Goal: Information Seeking & Learning: Learn about a topic

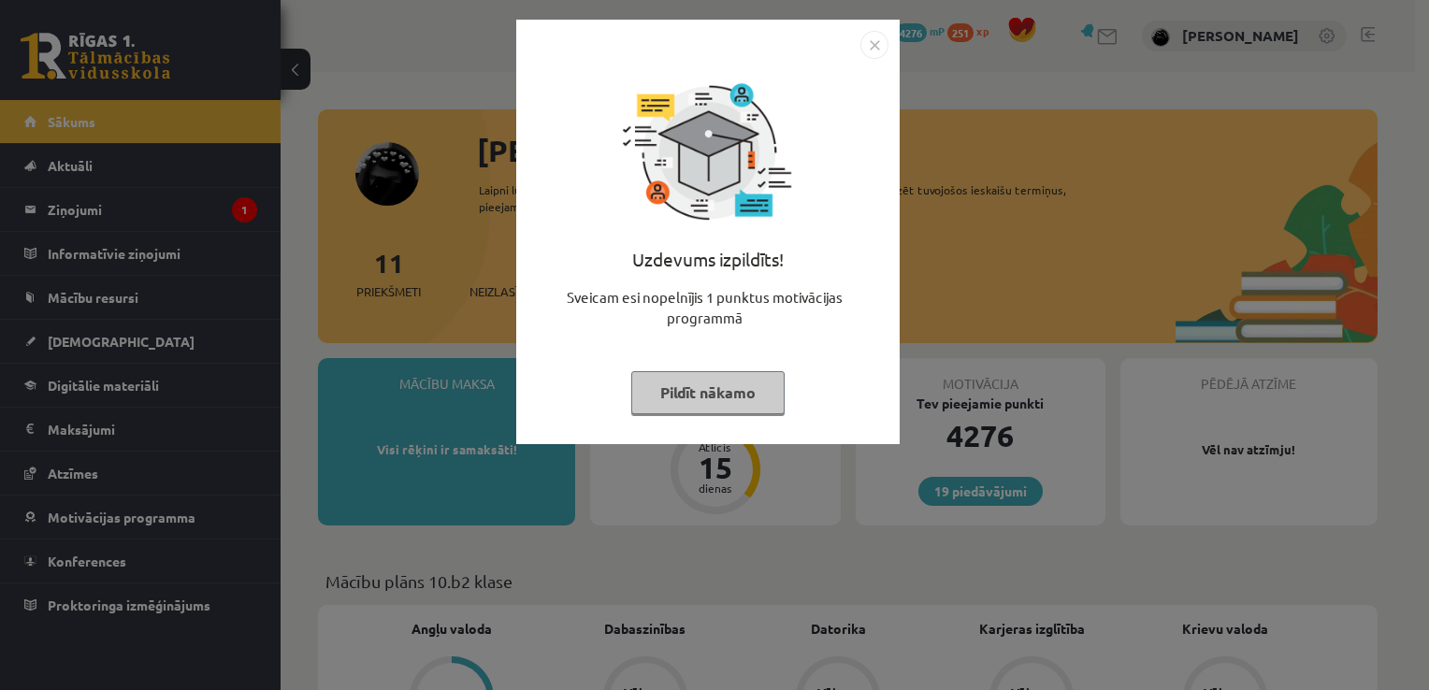
click at [863, 44] on img "Close" at bounding box center [874, 45] width 28 height 28
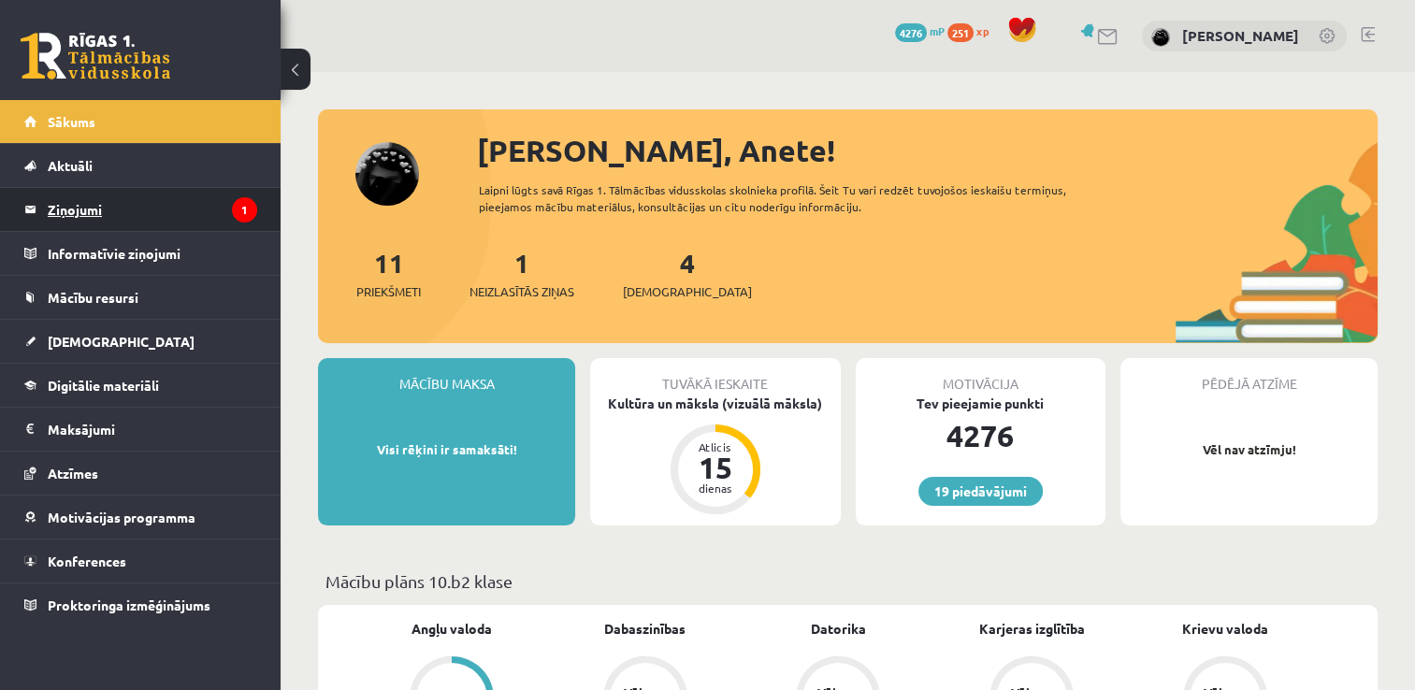
click at [247, 204] on icon "1" at bounding box center [244, 209] width 25 height 25
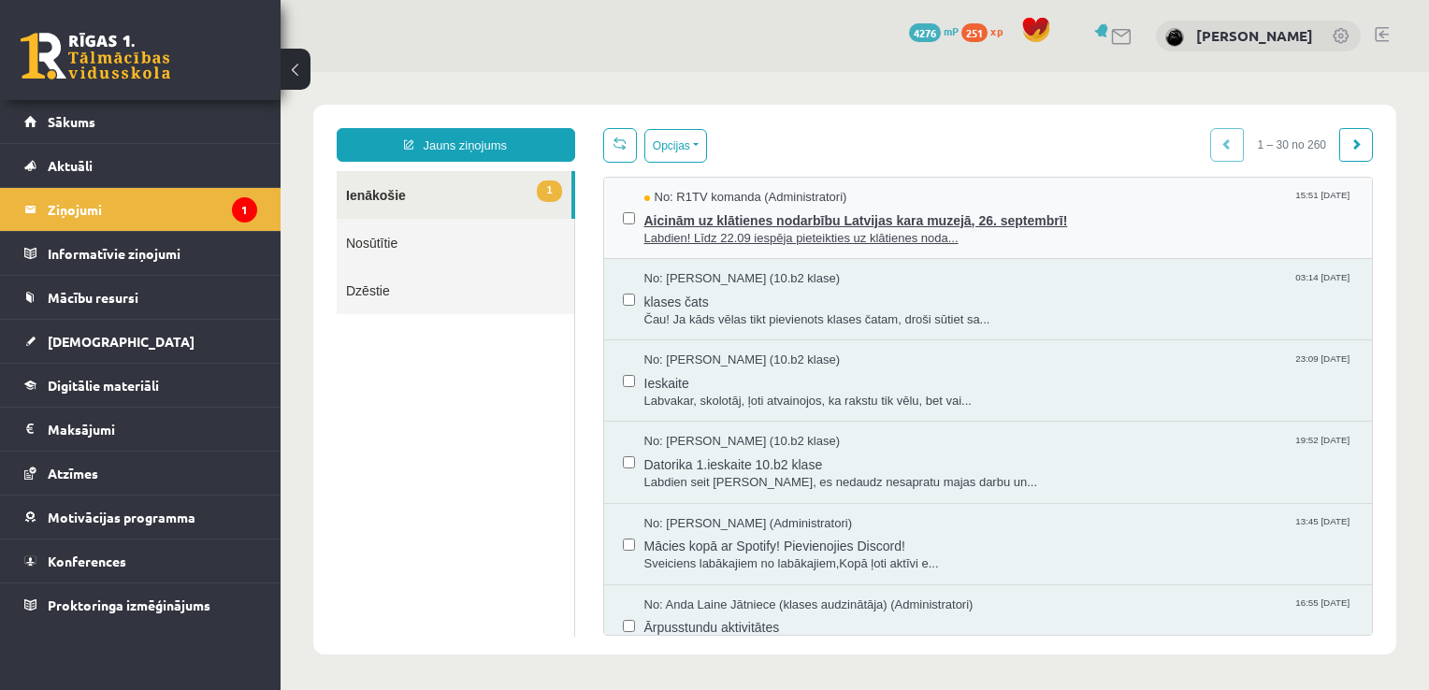
click at [748, 215] on span "Aicinām uz klātienes nodarbību Latvijas kara muzejā, 26. septembrī!" at bounding box center [999, 218] width 710 height 23
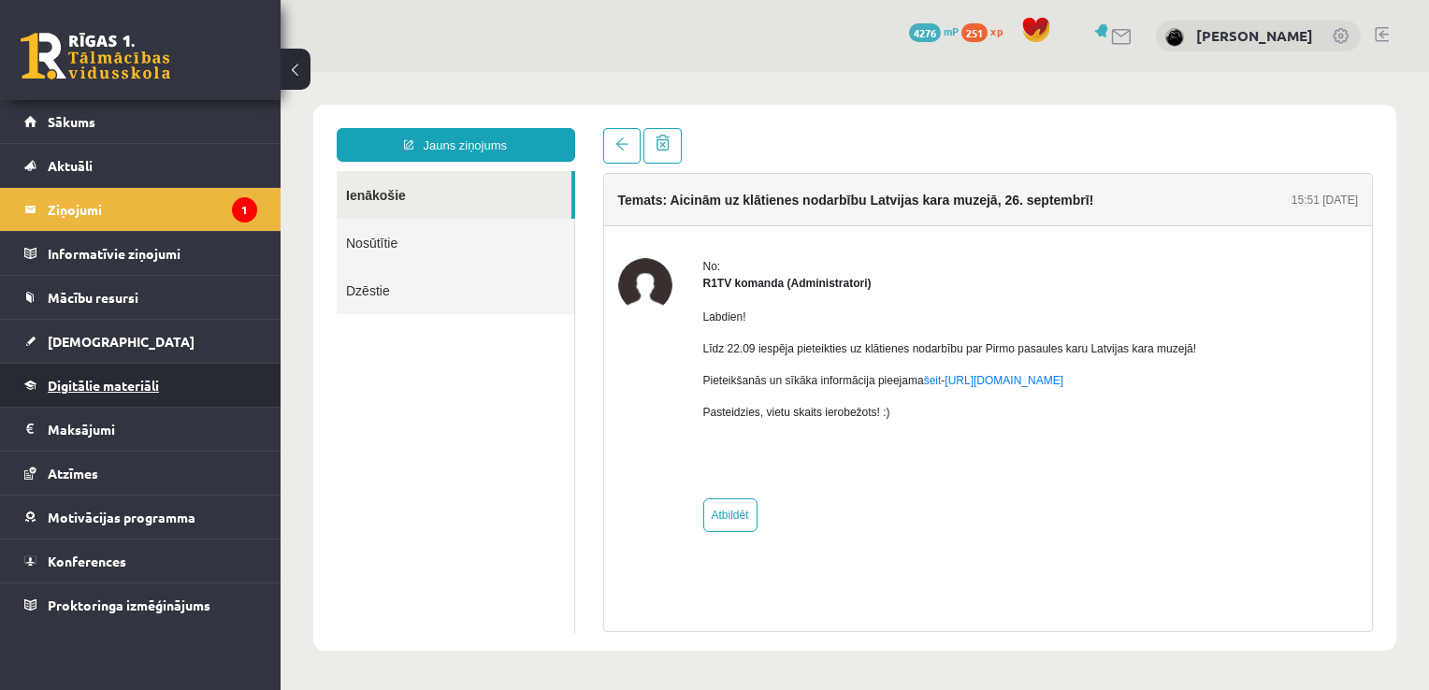
click at [123, 384] on span "Digitālie materiāli" at bounding box center [103, 385] width 111 height 17
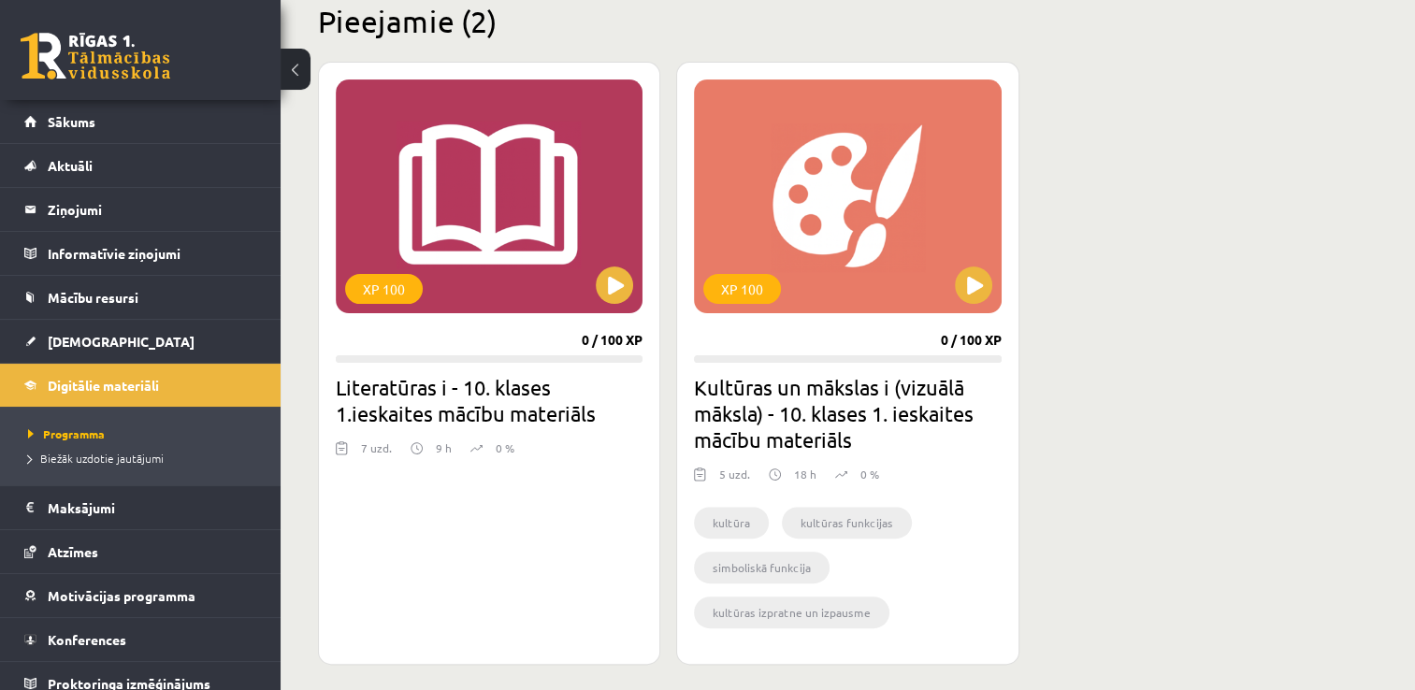
scroll to position [475, 0]
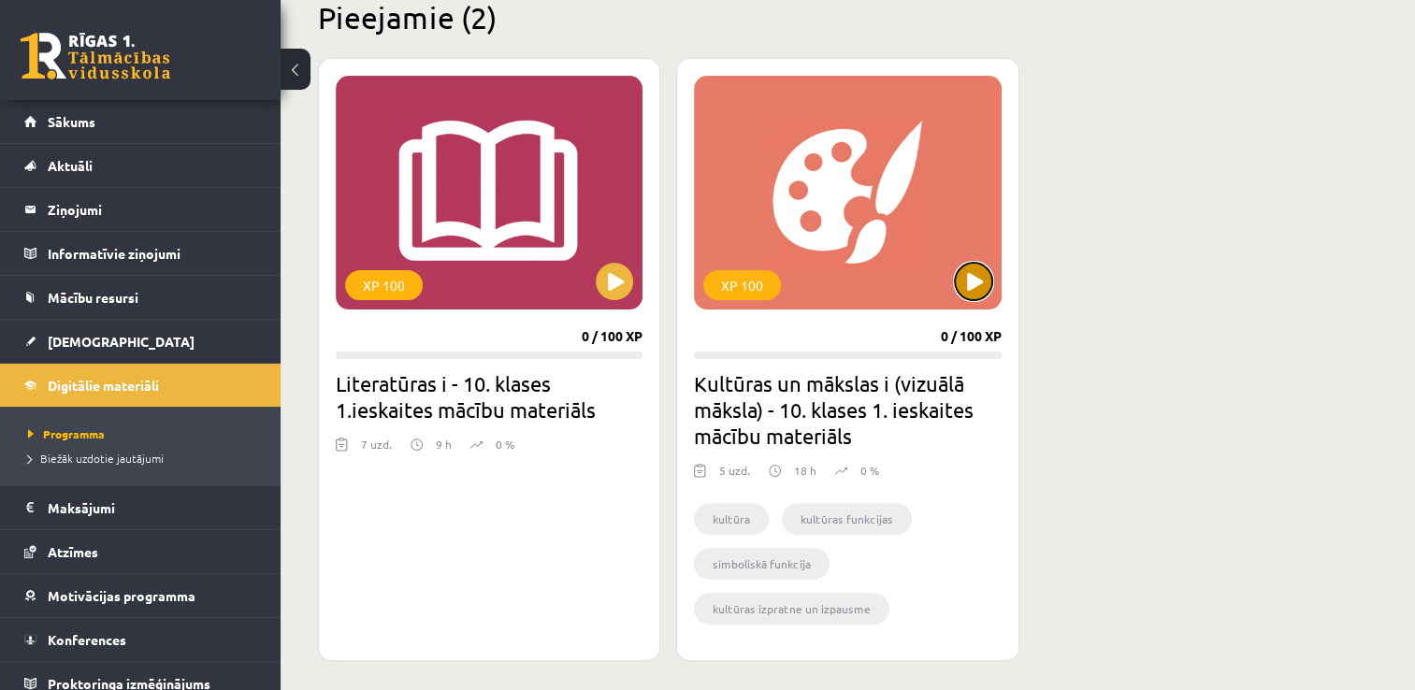
click at [962, 287] on button at bounding box center [973, 281] width 37 height 37
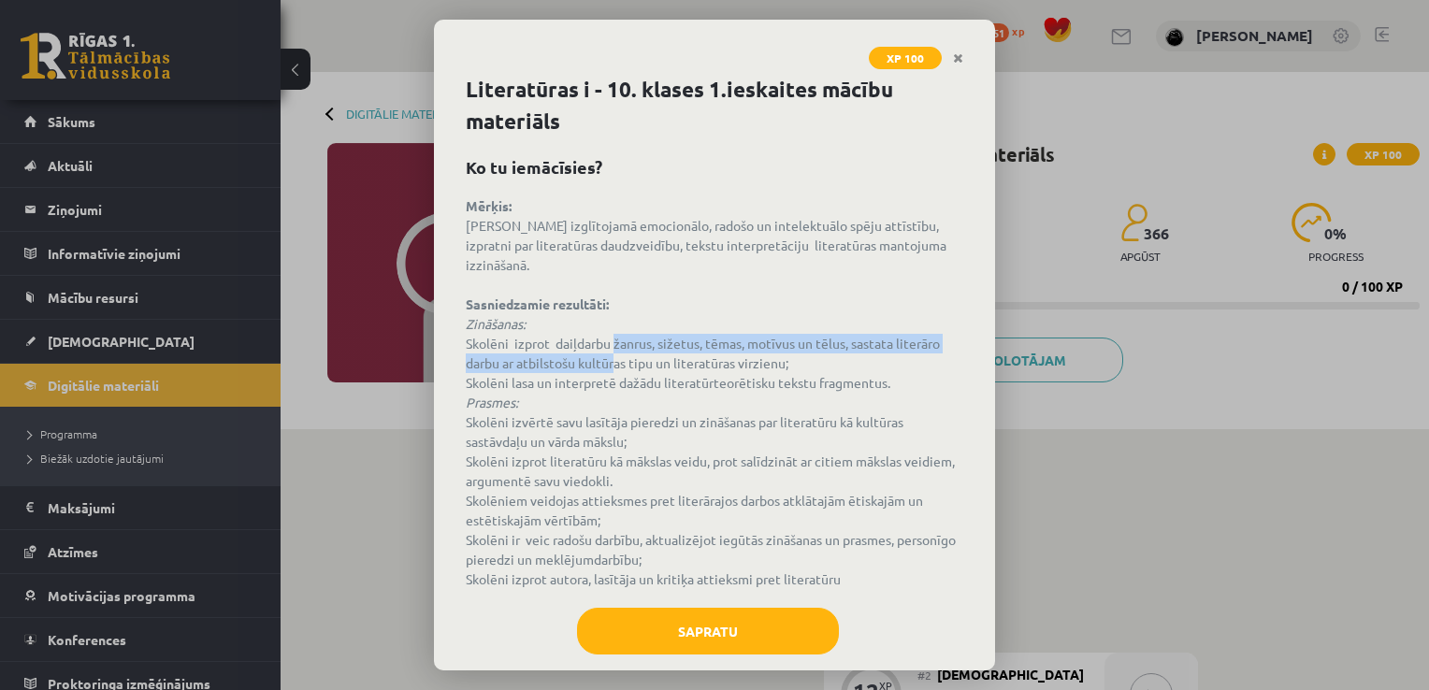
drag, startPoint x: 0, startPoint y: 0, endPoint x: 612, endPoint y: 366, distance: 713.3
click at [612, 366] on p "Mērķis: [PERSON_NAME] izglītojamā emocionālo, radošo un intelektuālo spēju attī…" at bounding box center [714, 392] width 497 height 393
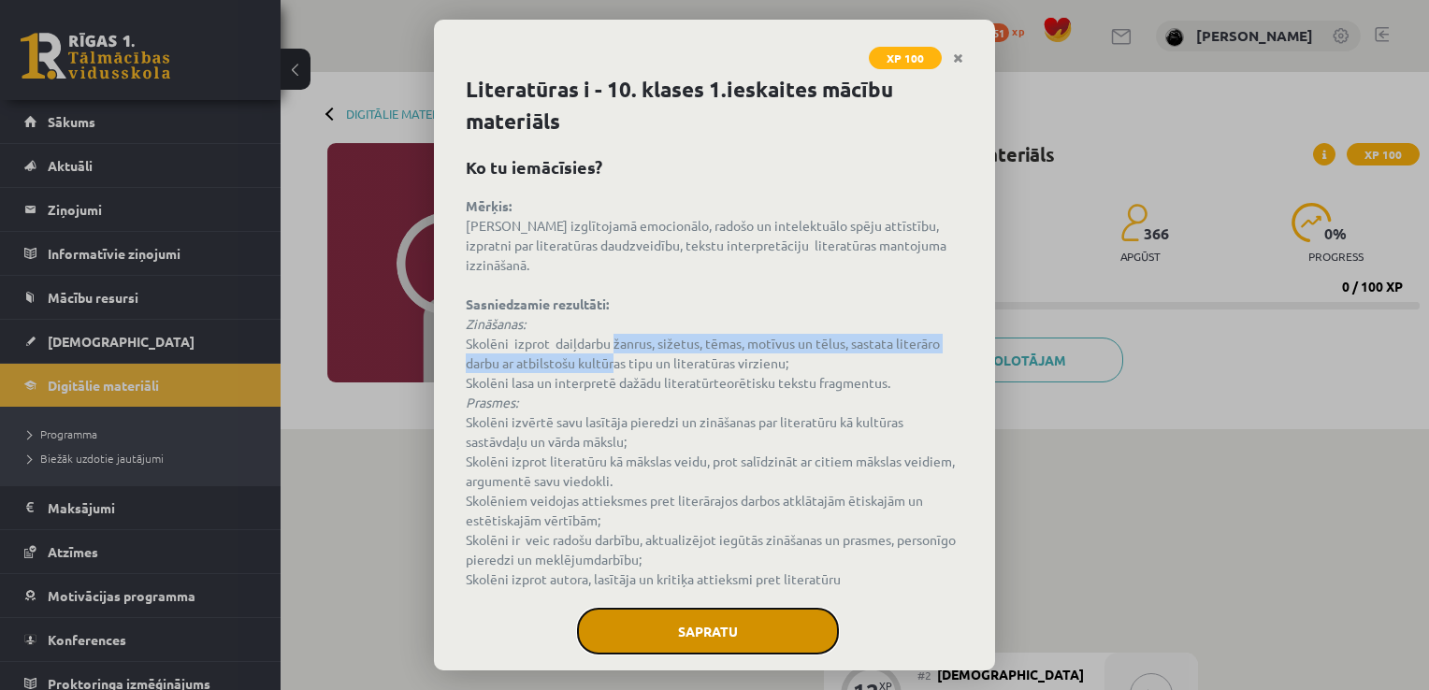
click at [693, 642] on button "Sapratu" at bounding box center [708, 631] width 262 height 47
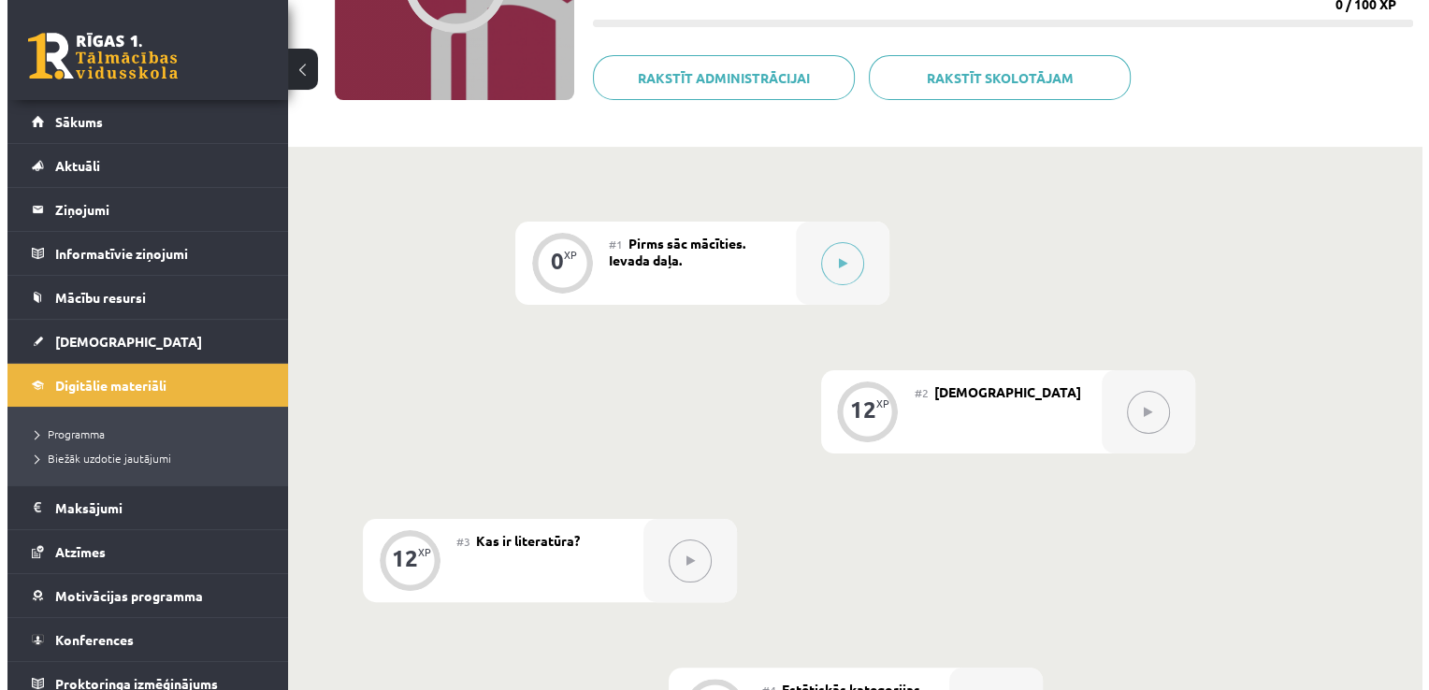
scroll to position [281, 0]
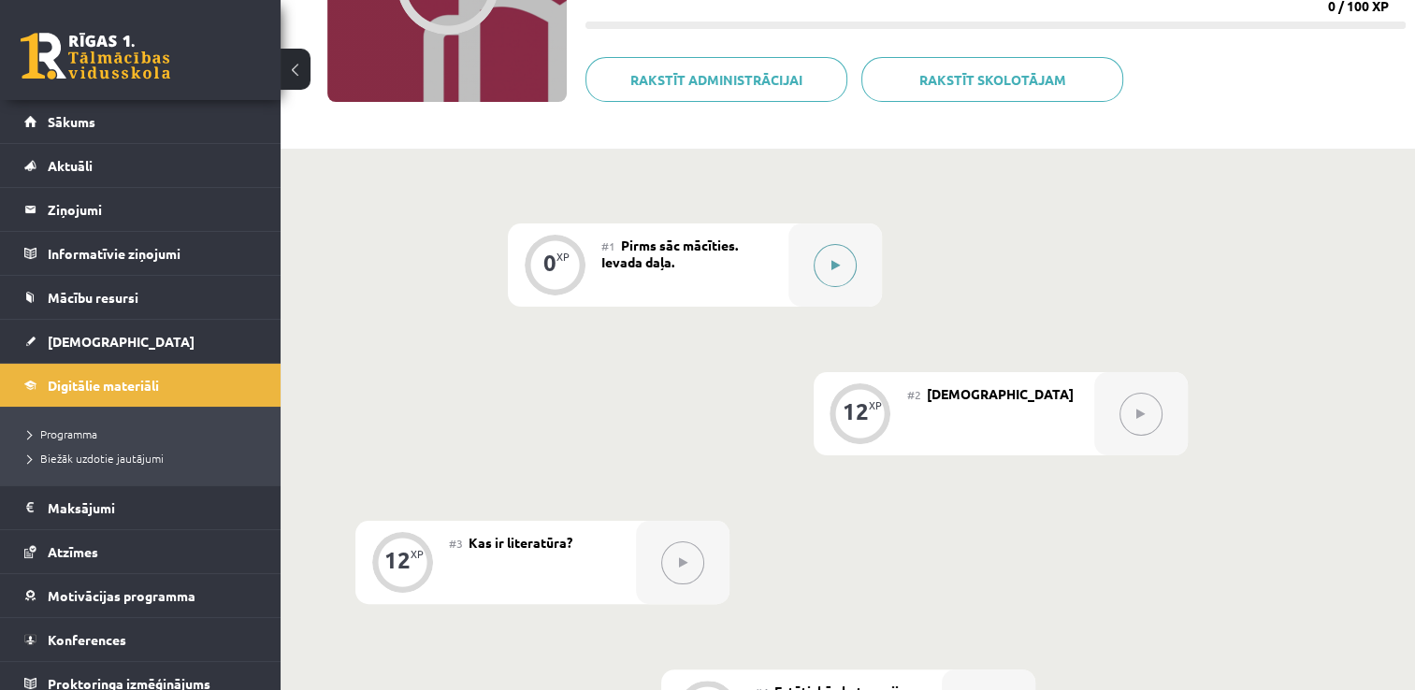
click at [830, 267] on button at bounding box center [835, 265] width 43 height 43
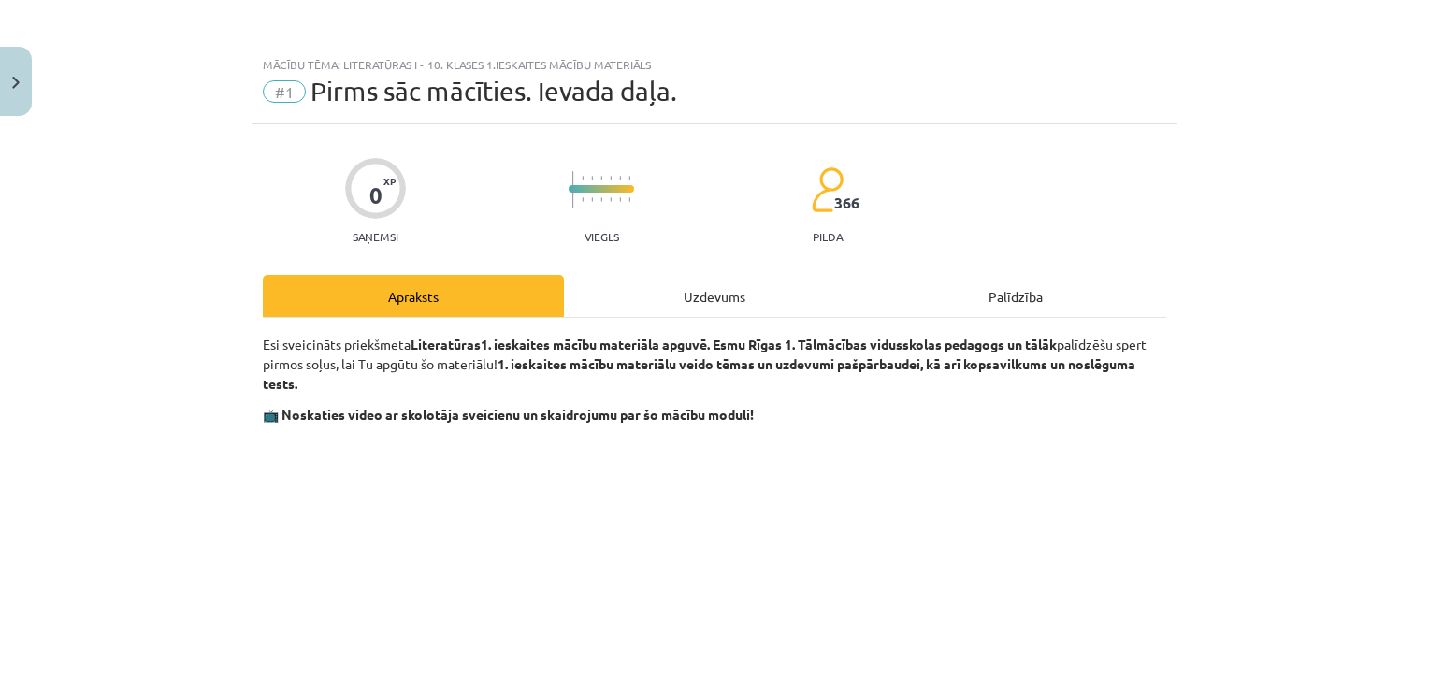
click at [726, 297] on div "Uzdevums" at bounding box center [714, 296] width 301 height 42
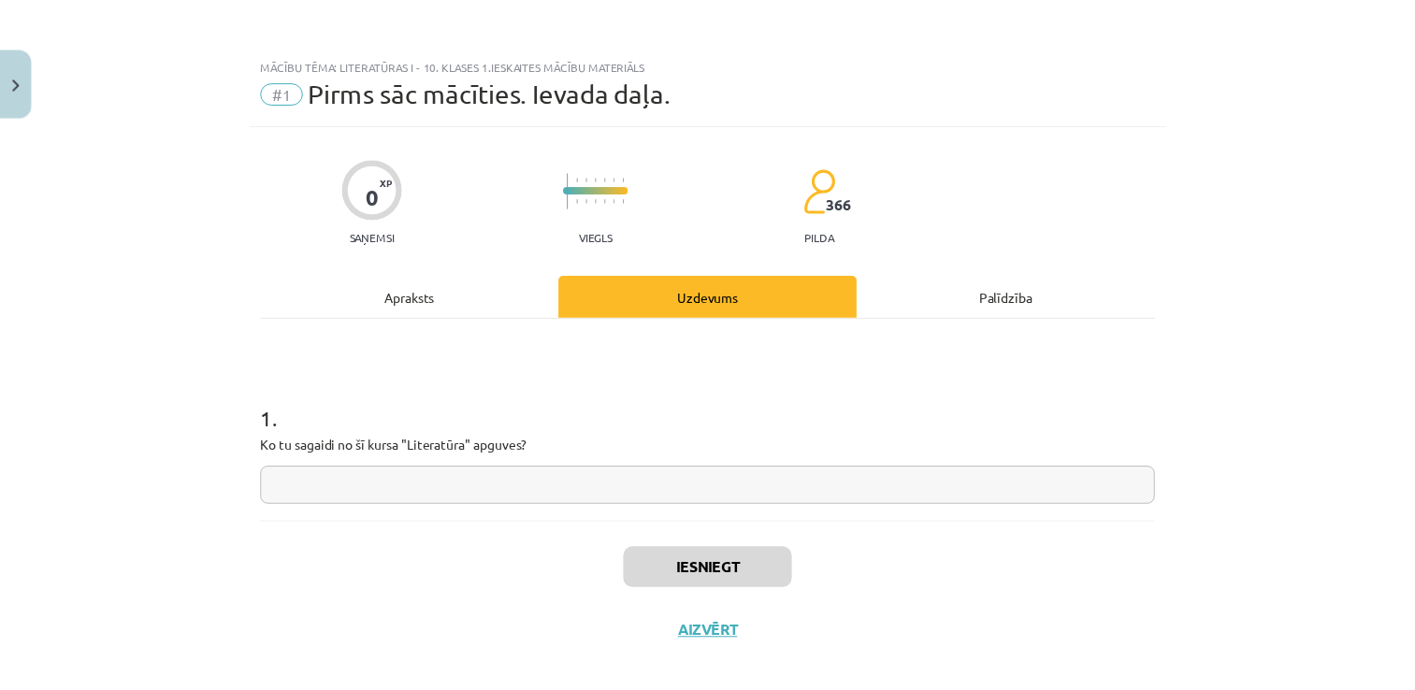
scroll to position [19, 0]
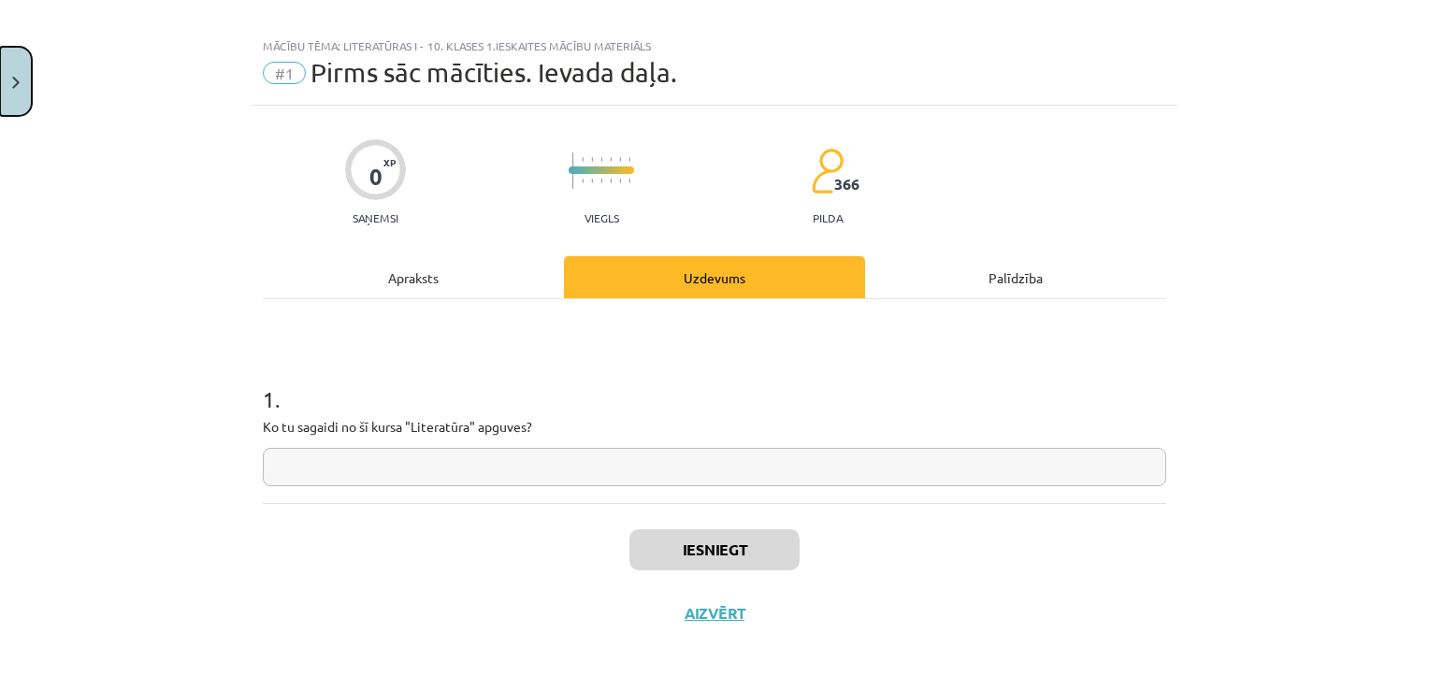
click at [8, 109] on button "Close" at bounding box center [16, 81] width 32 height 69
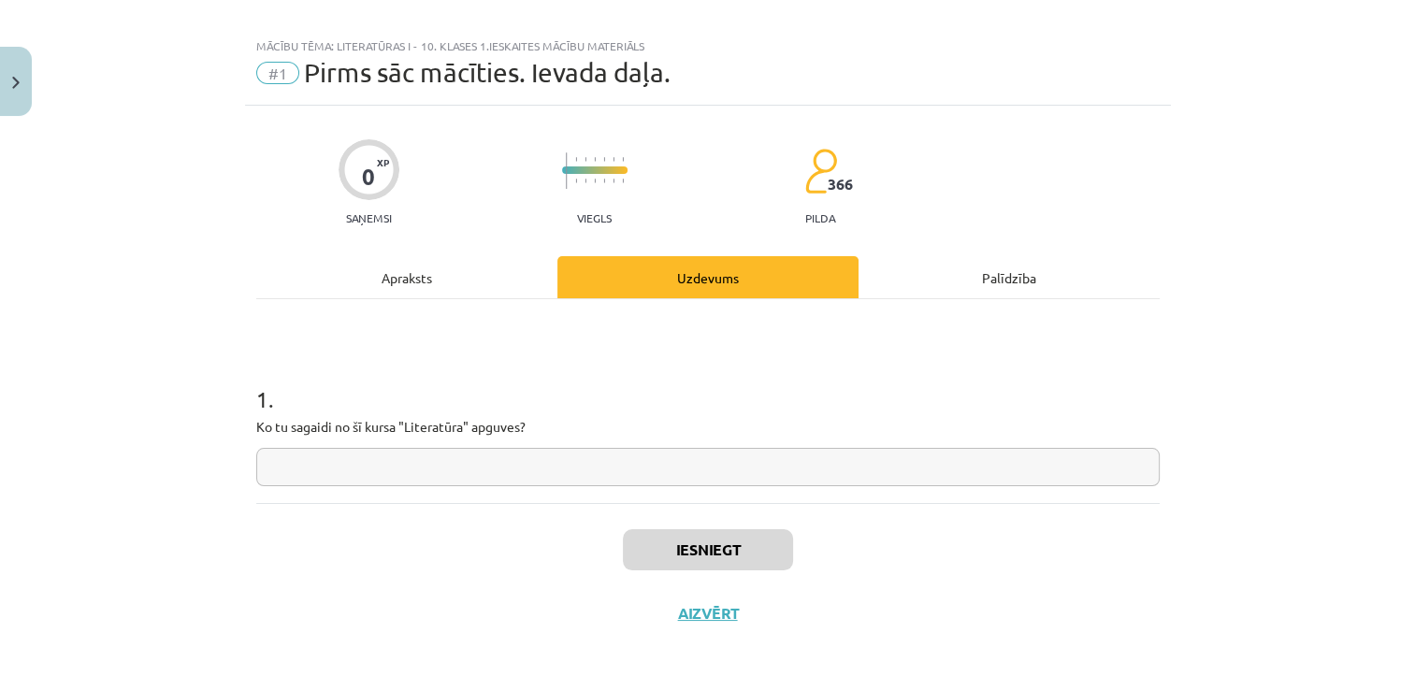
click at [191, 378] on link "Digitālie materiāli" at bounding box center [140, 385] width 233 height 43
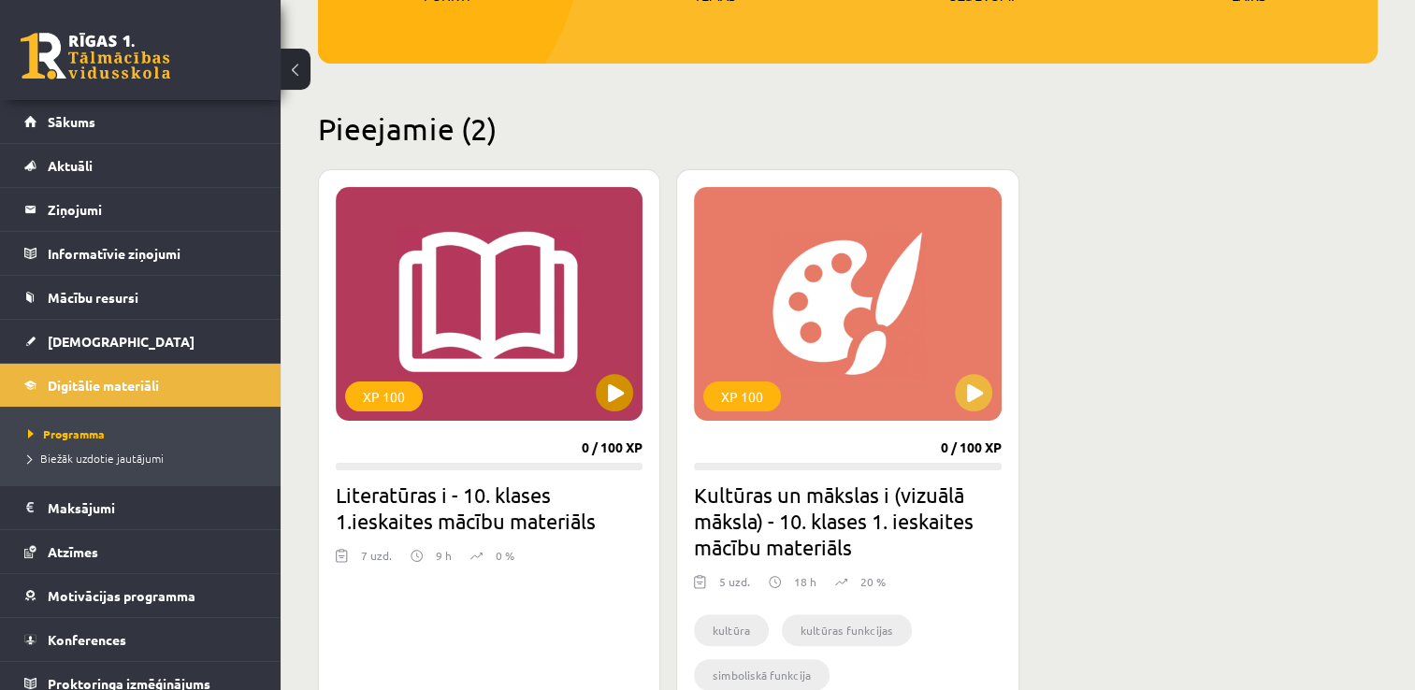
scroll to position [374, 0]
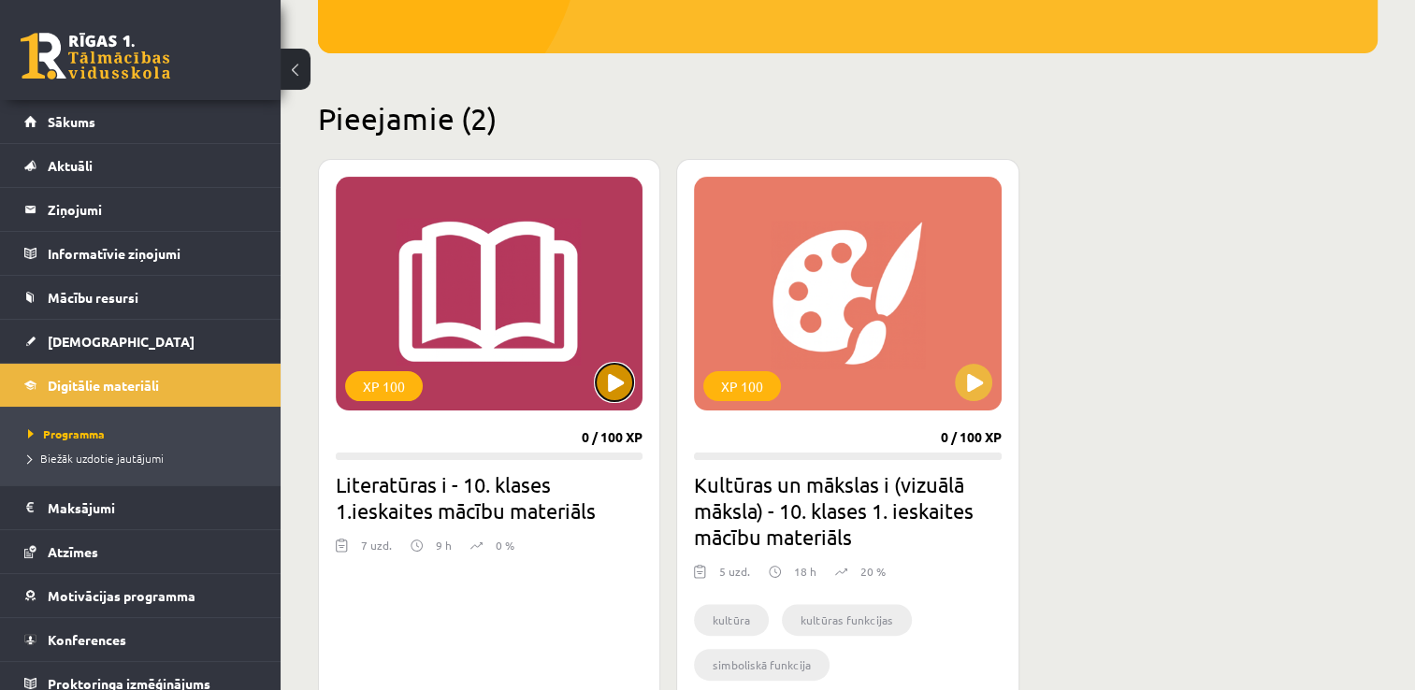
click at [610, 391] on button at bounding box center [614, 382] width 37 height 37
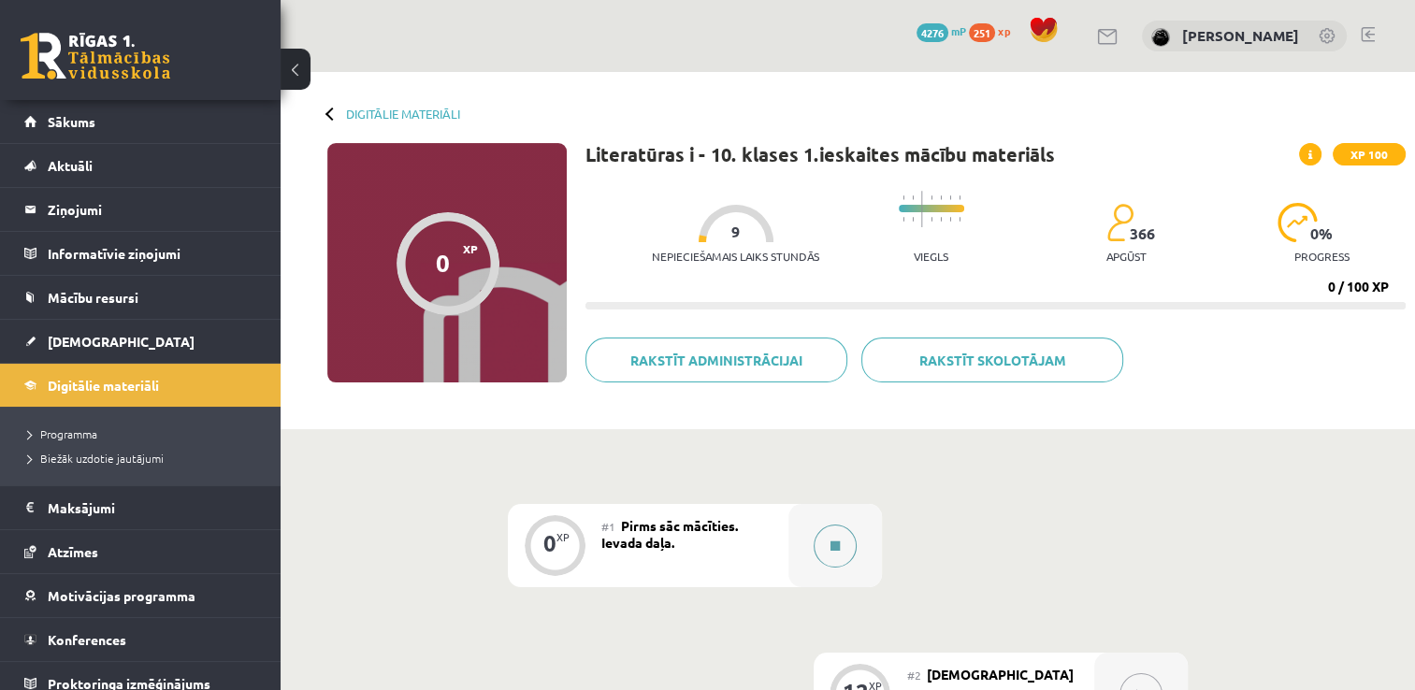
click at [823, 543] on button at bounding box center [835, 546] width 43 height 43
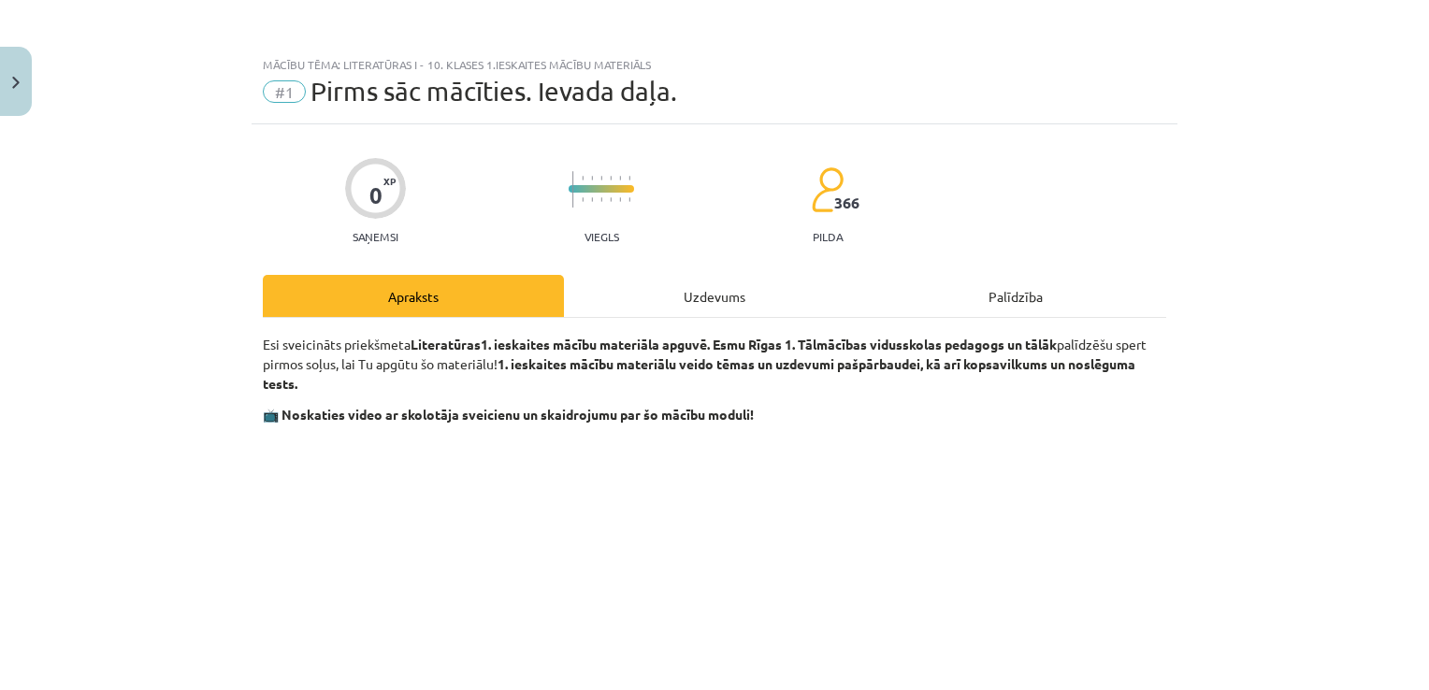
click at [658, 298] on div "Uzdevums" at bounding box center [714, 296] width 301 height 42
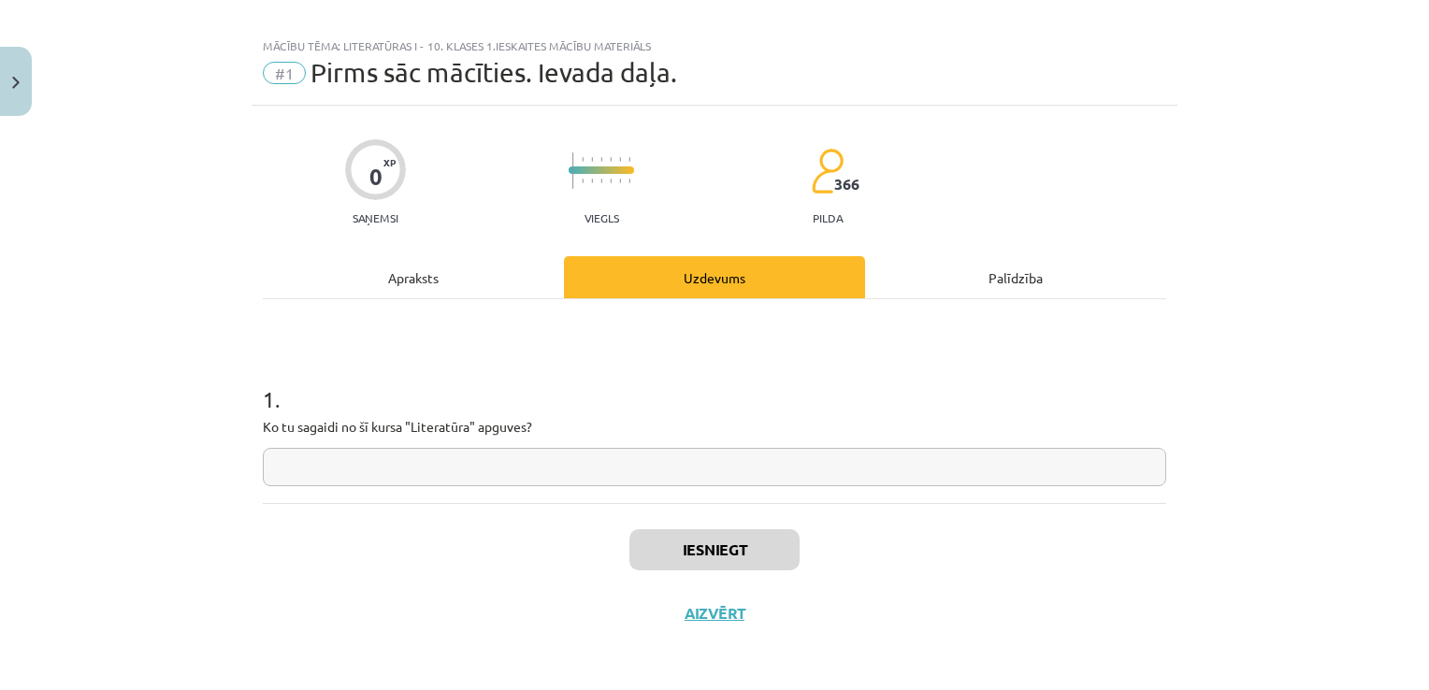
click at [572, 475] on input "text" at bounding box center [714, 467] width 903 height 38
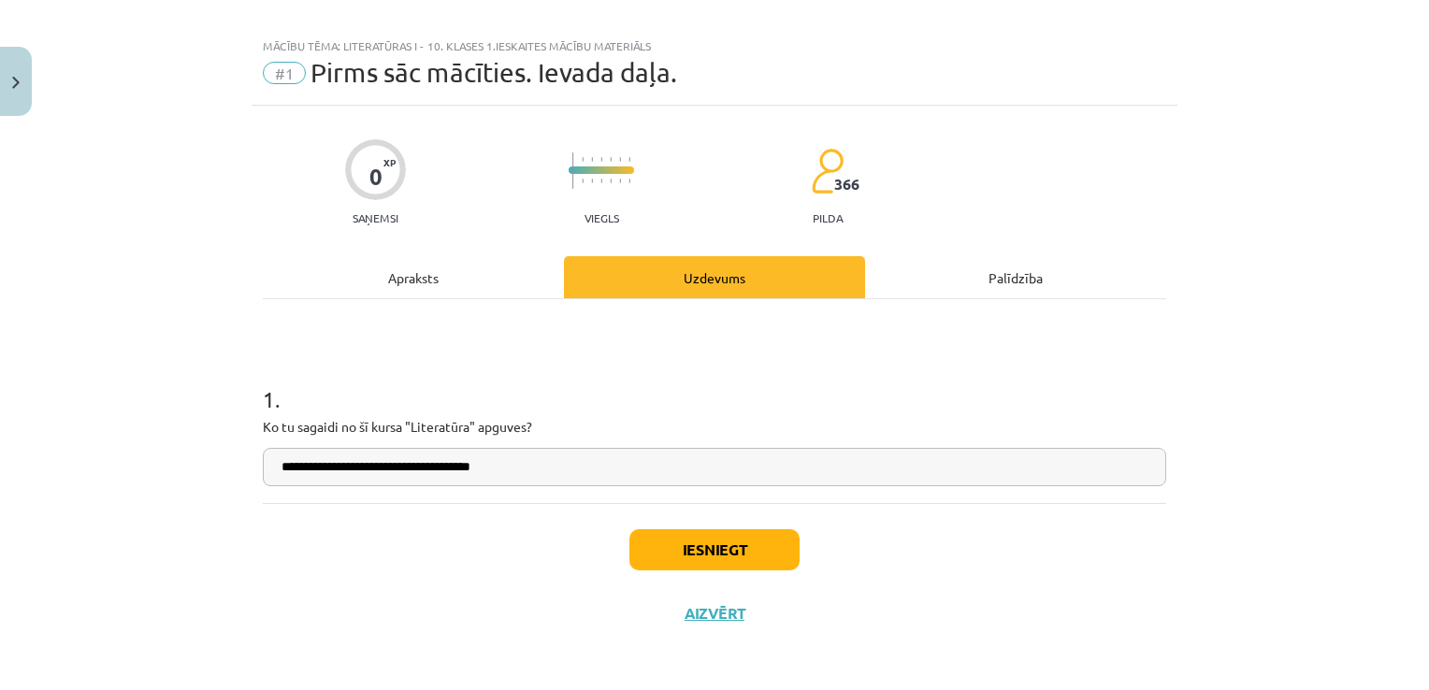
type input "**********"
click at [642, 544] on button "Iesniegt" at bounding box center [714, 549] width 170 height 41
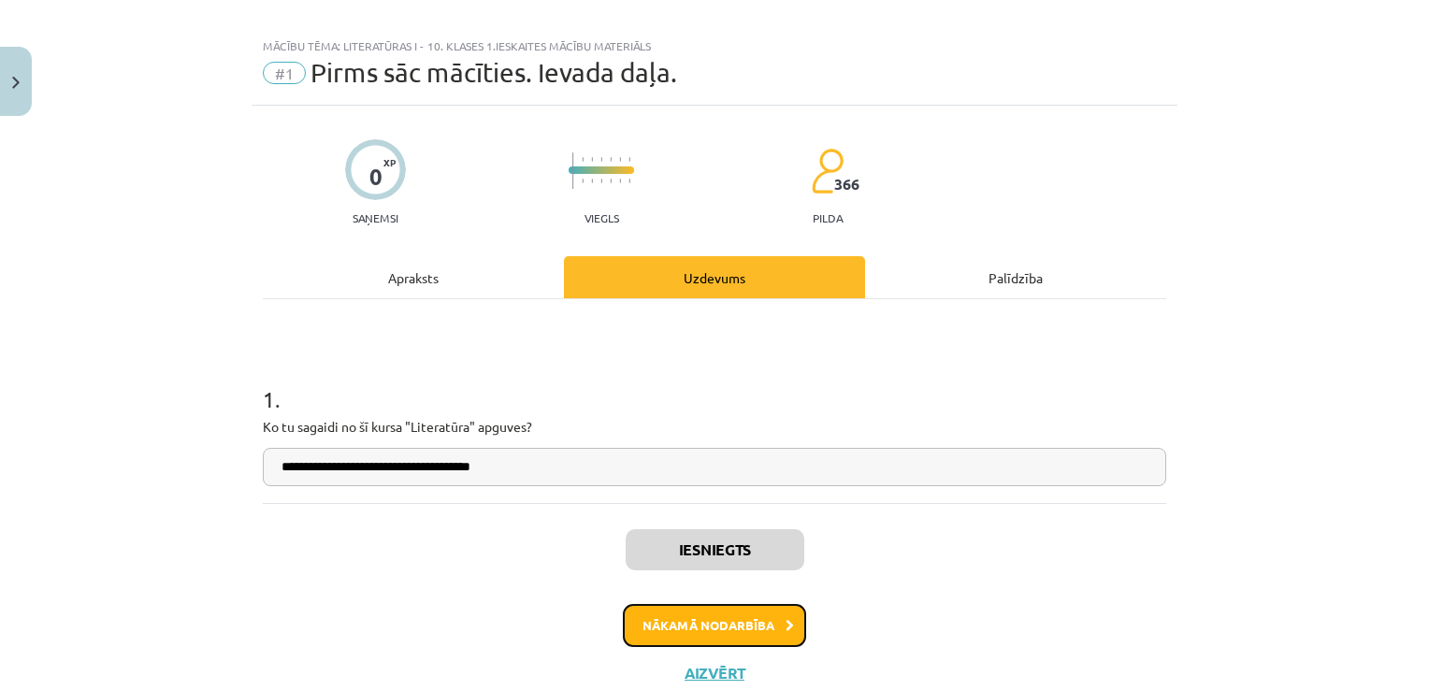
click at [755, 612] on button "Nākamā nodarbība" at bounding box center [714, 625] width 183 height 43
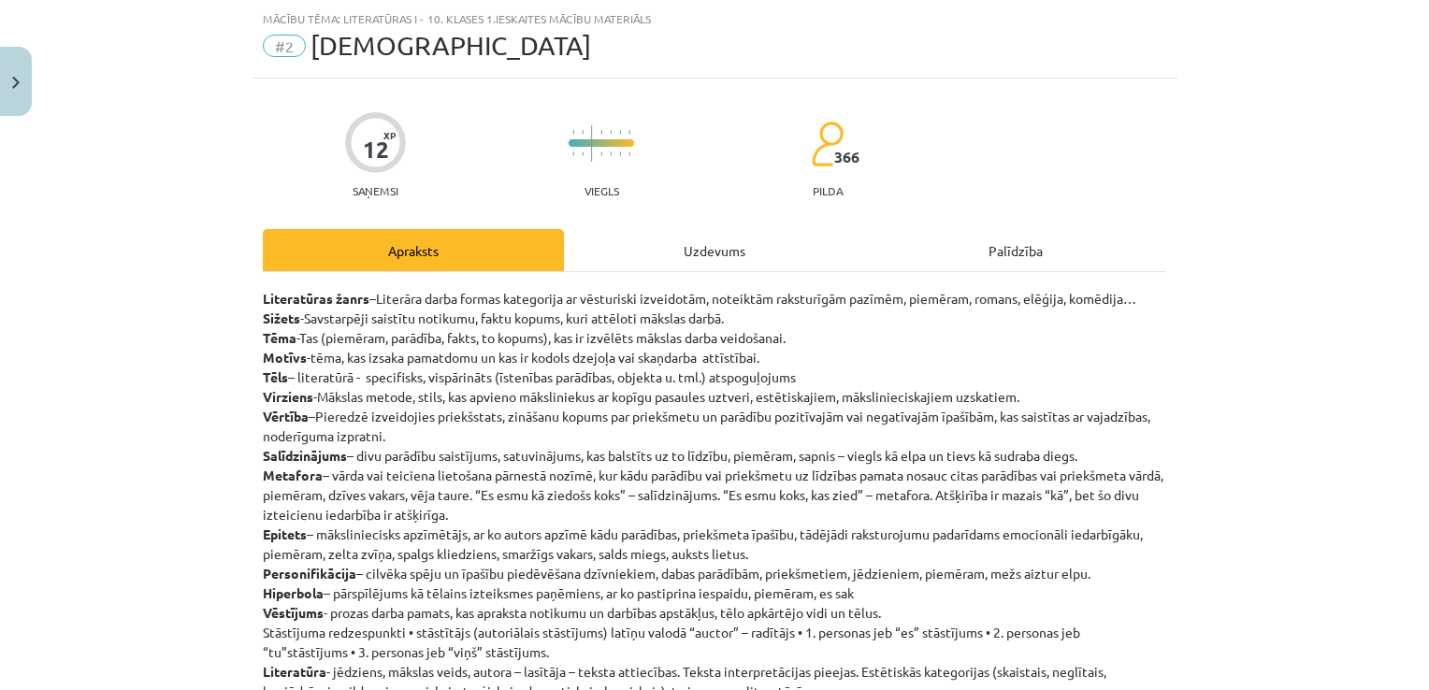
scroll to position [47, 0]
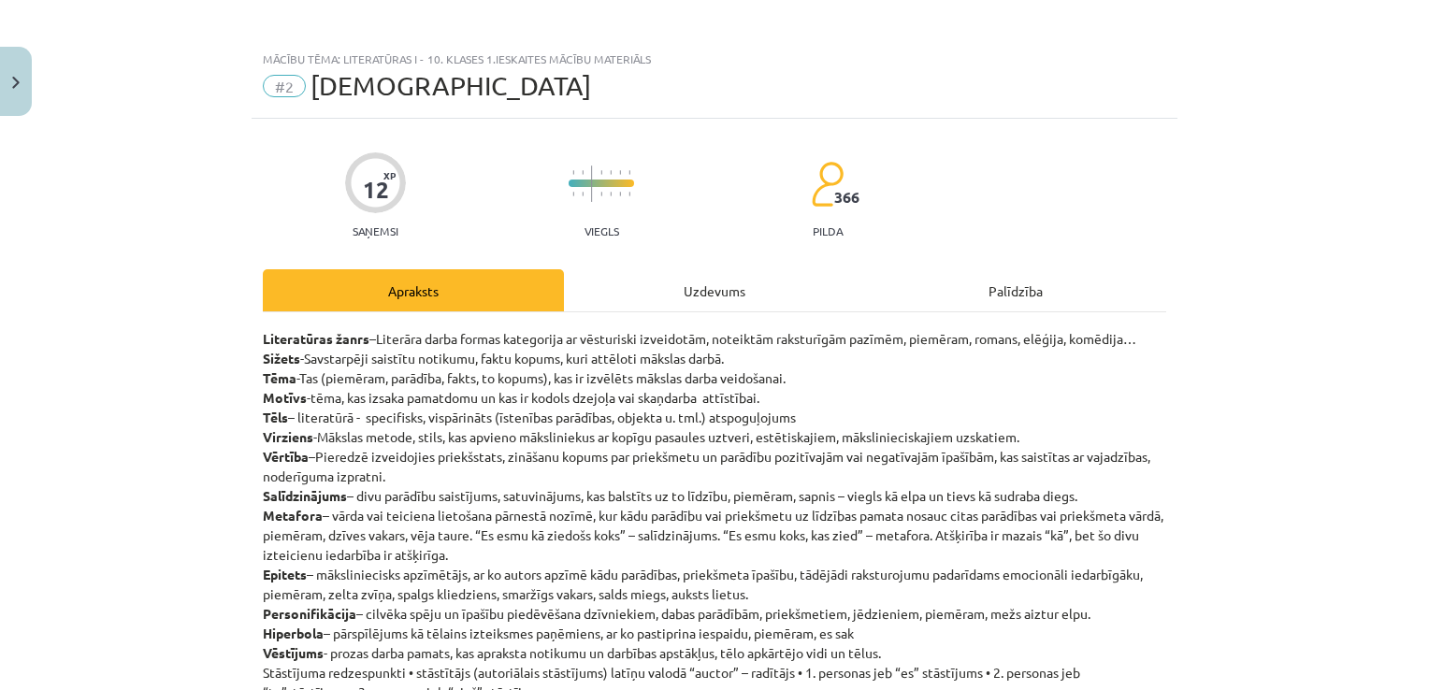
click at [679, 286] on div "Uzdevums" at bounding box center [714, 290] width 301 height 42
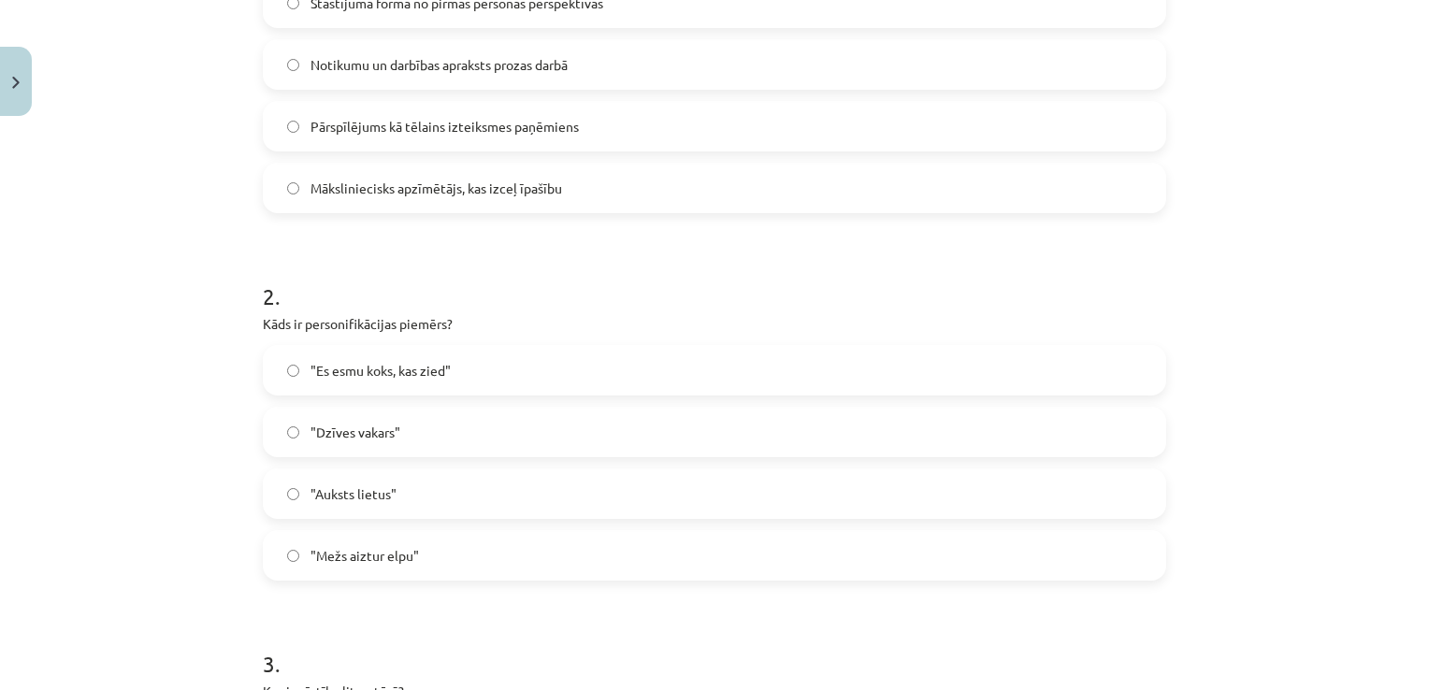
scroll to position [0, 0]
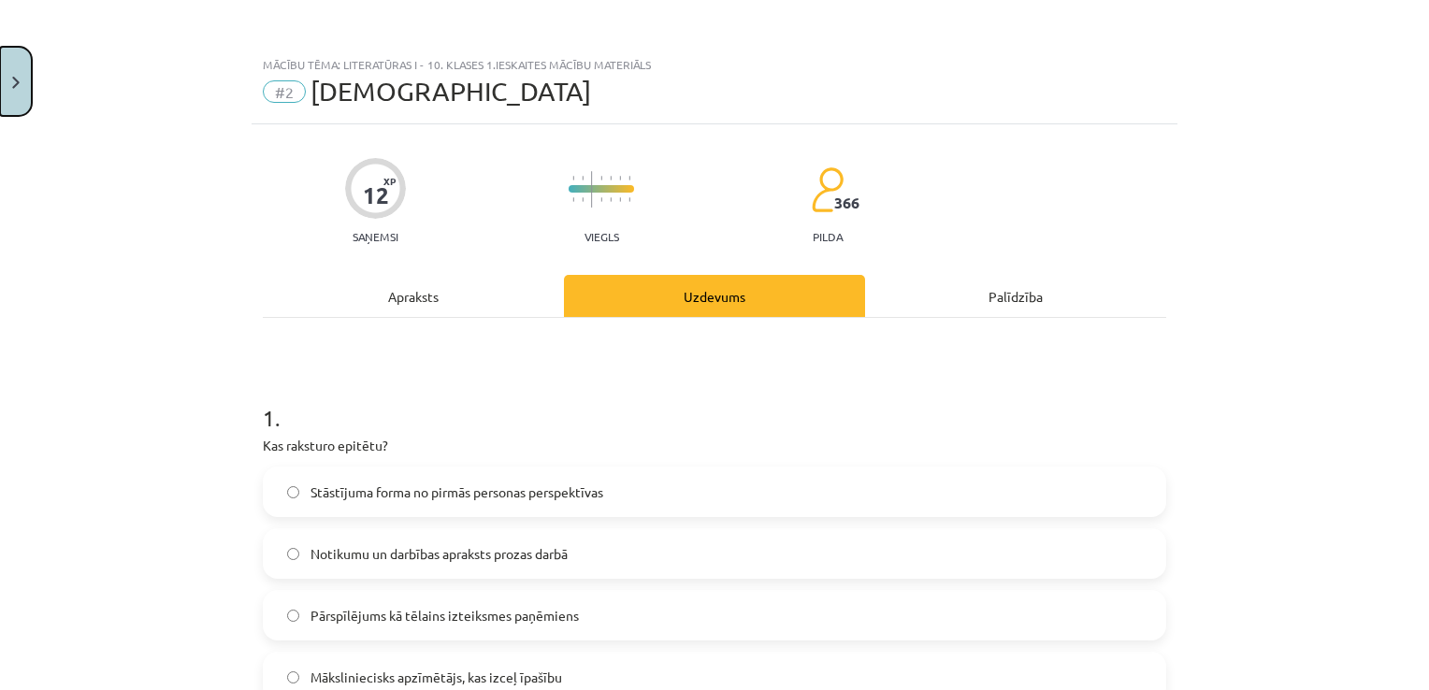
click at [14, 97] on button "Close" at bounding box center [16, 81] width 32 height 69
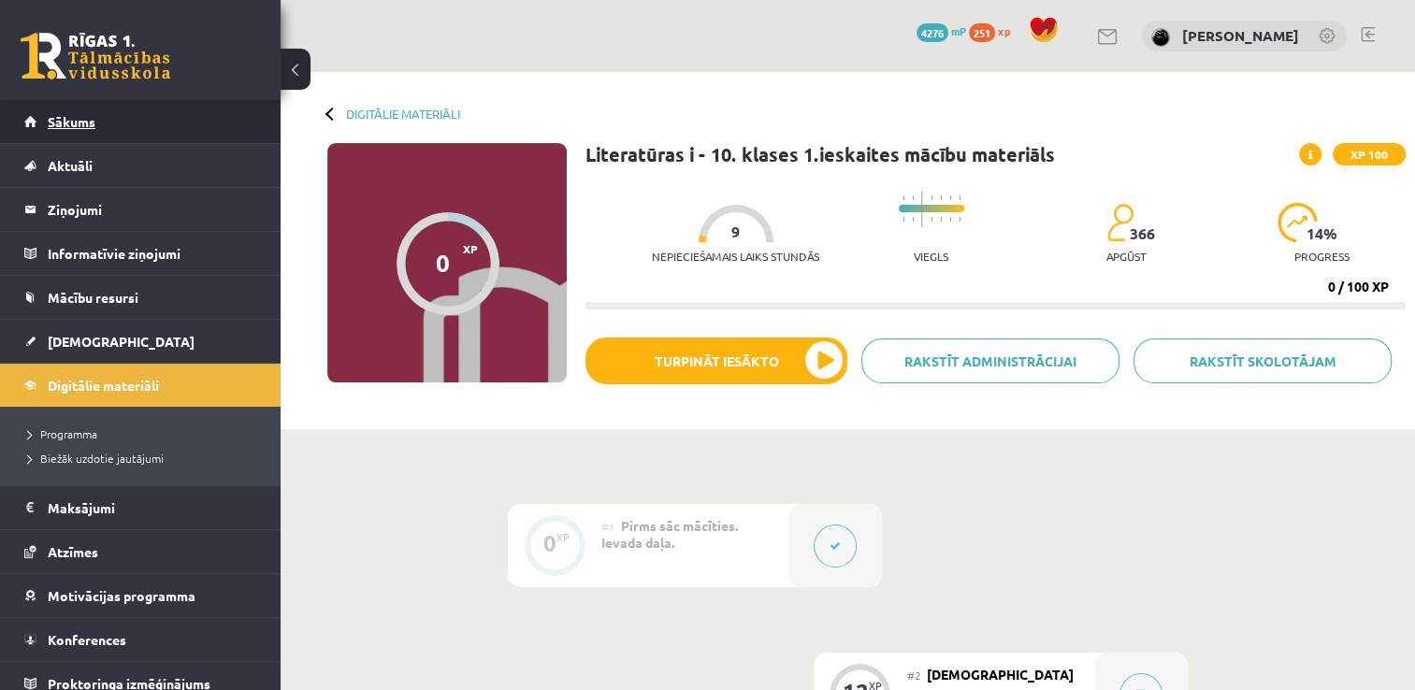
click at [118, 115] on link "Sākums" at bounding box center [140, 121] width 233 height 43
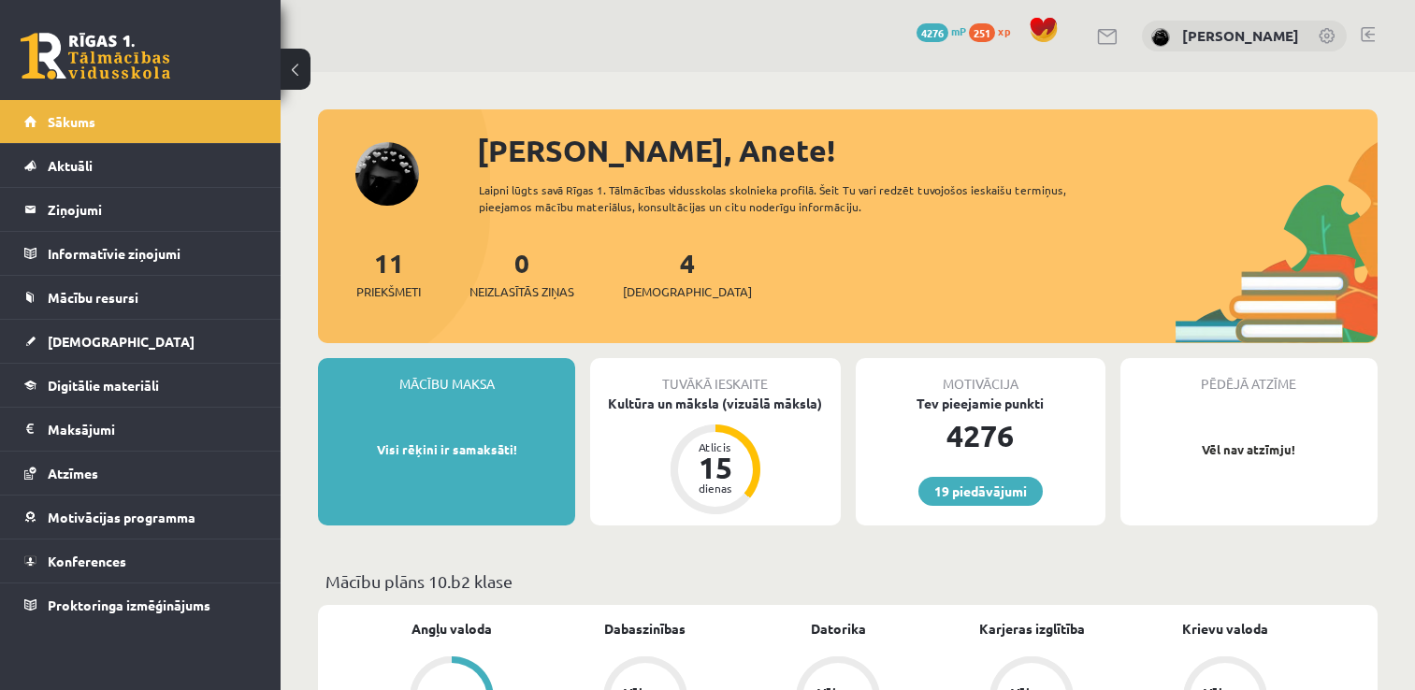
scroll to position [191, 0]
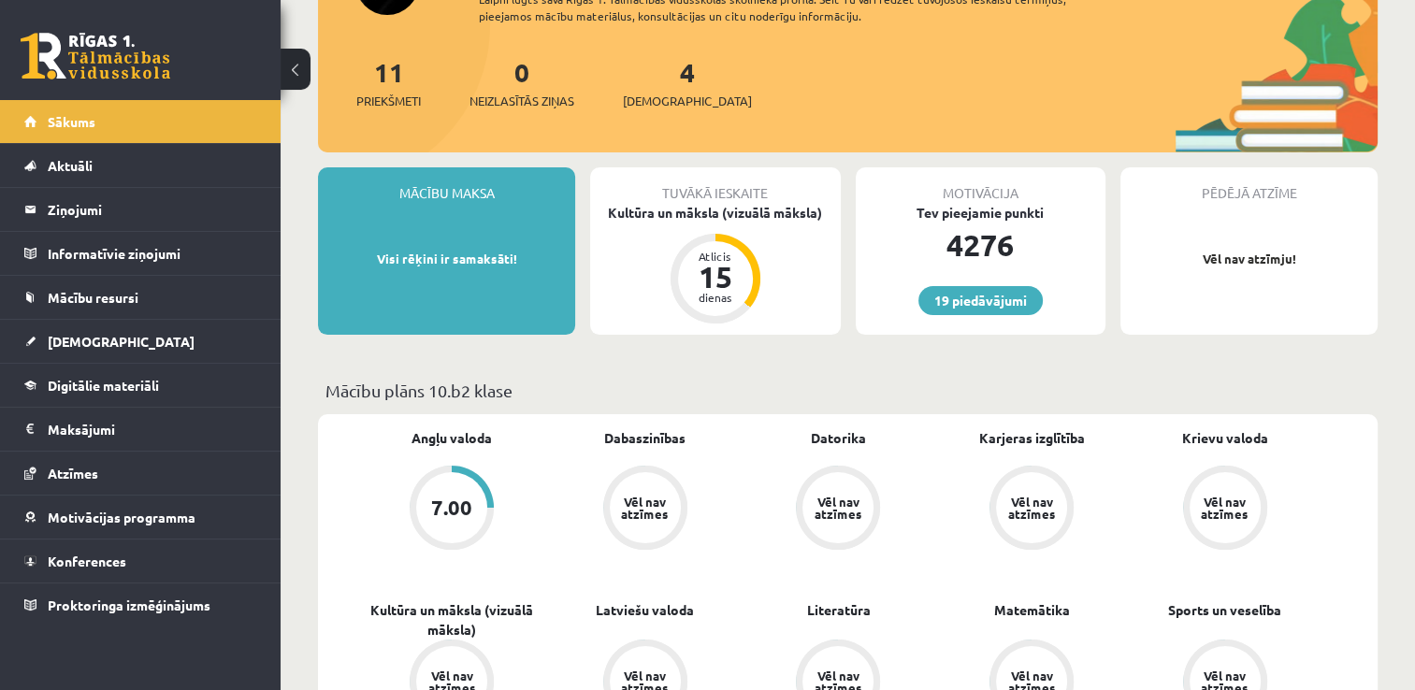
drag, startPoint x: 0, startPoint y: 0, endPoint x: 651, endPoint y: 329, distance: 729.3
click at [651, 329] on div "Tuvākā ieskaite Kultūra un māksla (vizuālā māksla) Atlicis 15 dienas" at bounding box center [715, 250] width 250 height 167
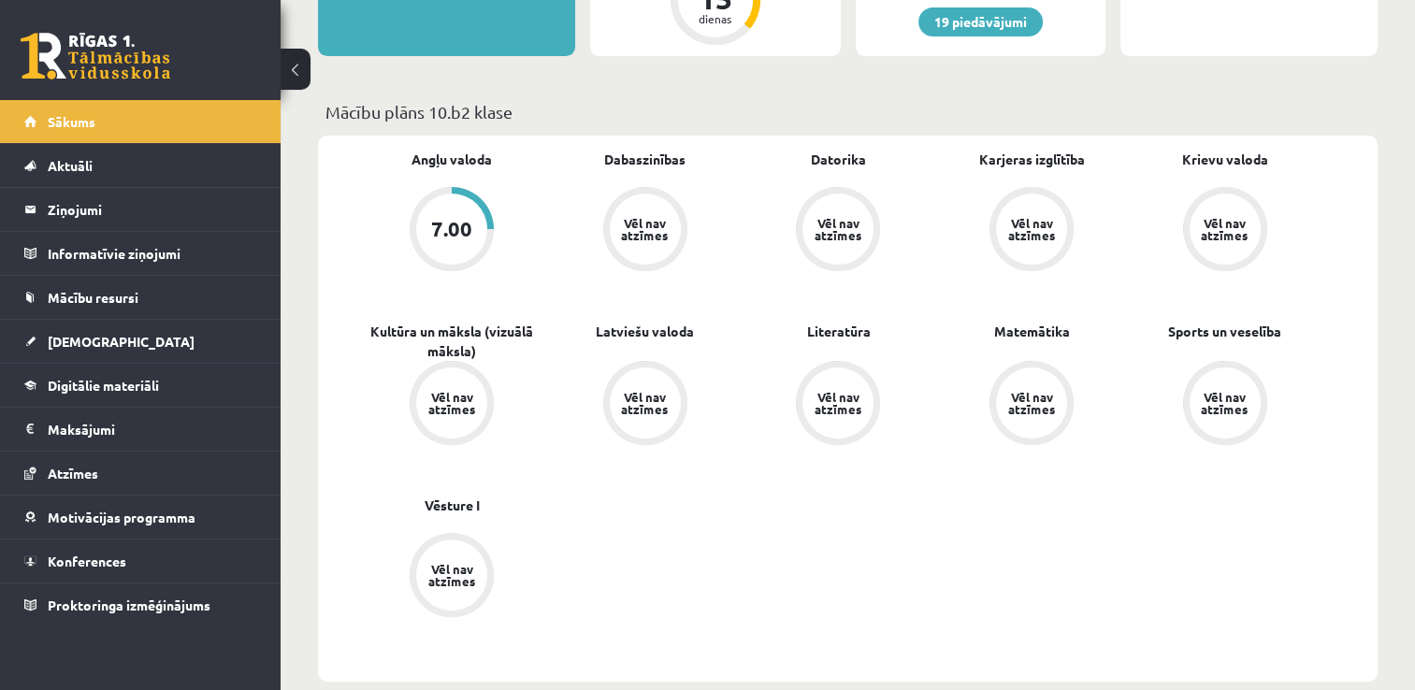
scroll to position [471, 0]
click at [884, 541] on div "Angļu valoda 7.00 Dabaszinības Vēl nav atzīmes Datorika Vēl nav atzīmes Karjera…" at bounding box center [838, 407] width 966 height 518
